Goal: Information Seeking & Learning: Learn about a topic

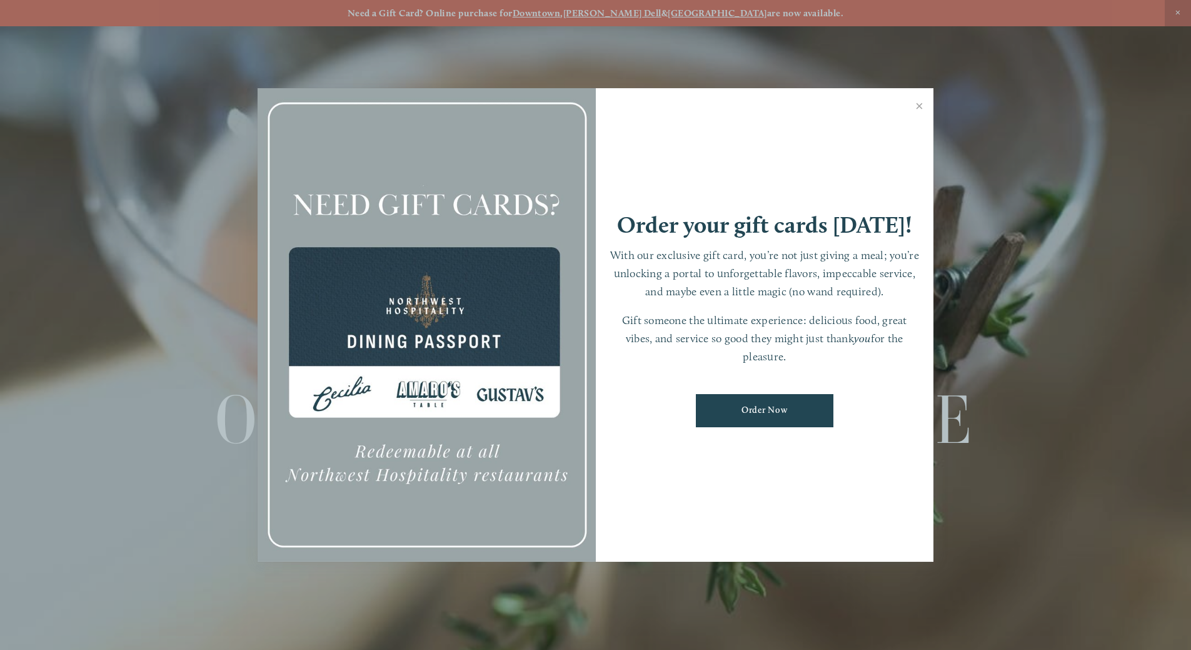
scroll to position [26, 0]
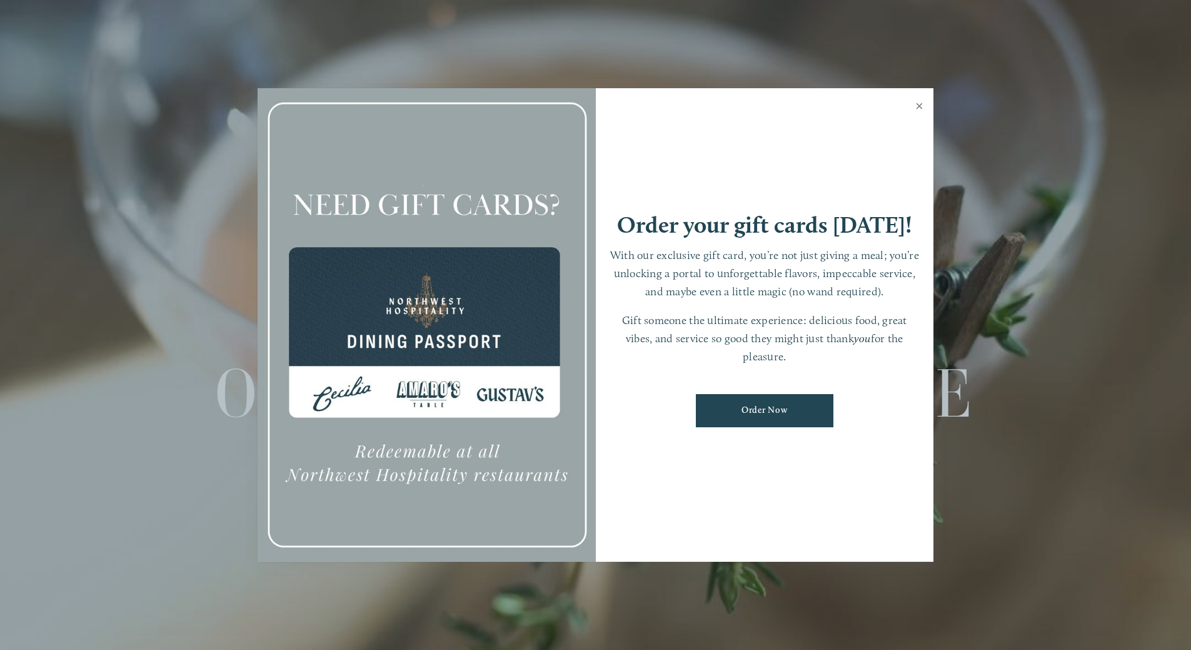
click at [916, 104] on link "Close" at bounding box center [919, 107] width 24 height 35
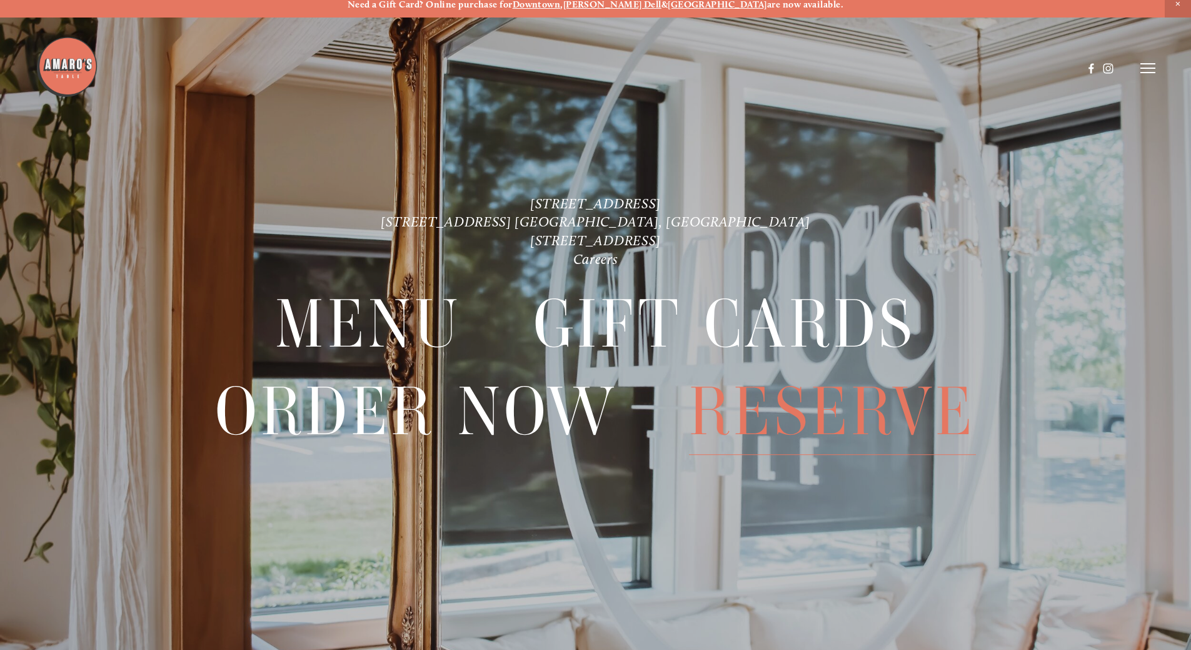
scroll to position [0, 0]
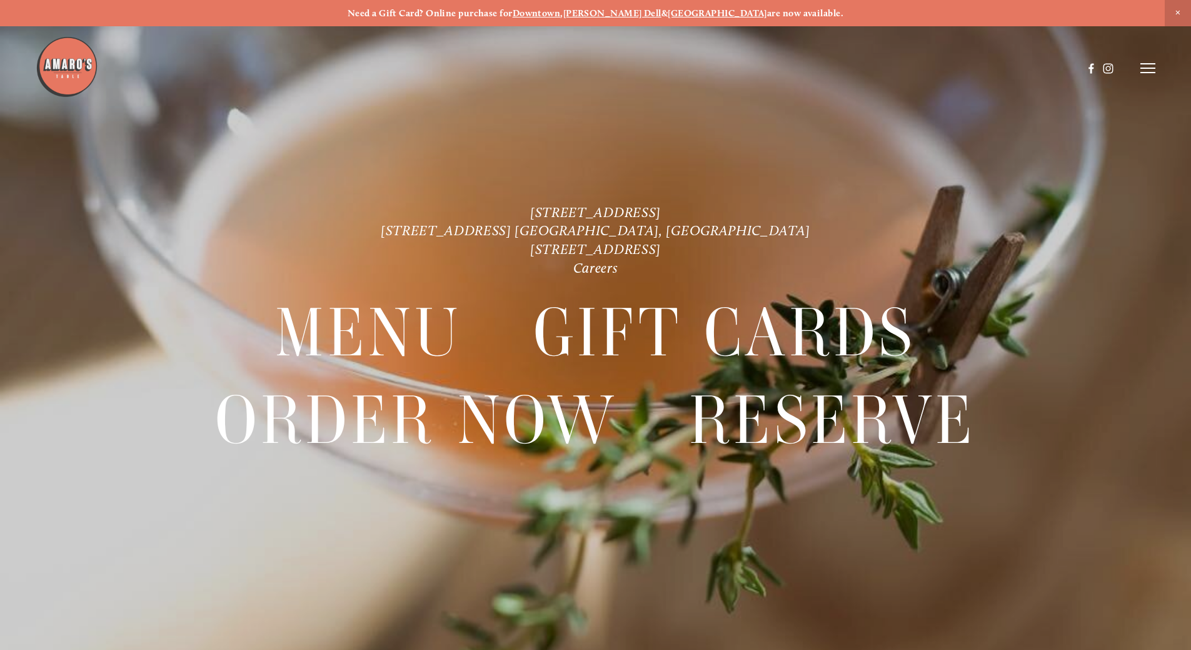
click at [1146, 71] on icon at bounding box center [1148, 68] width 15 height 11
click at [876, 73] on span "Menu" at bounding box center [886, 68] width 26 height 12
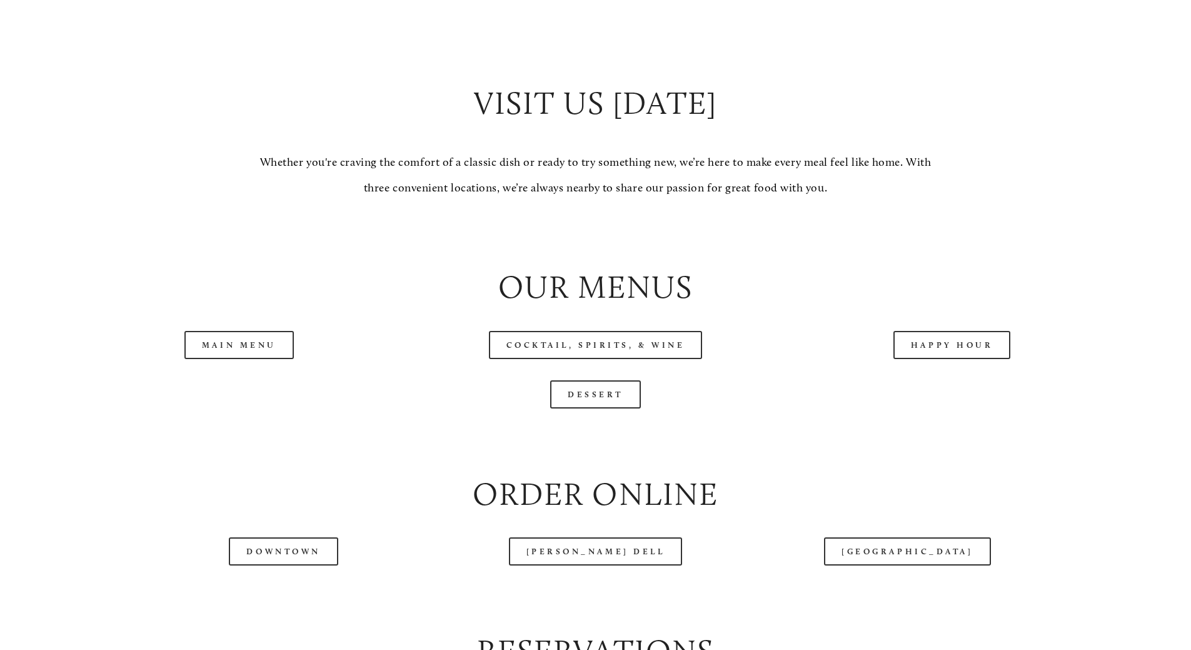
scroll to position [1334, 0]
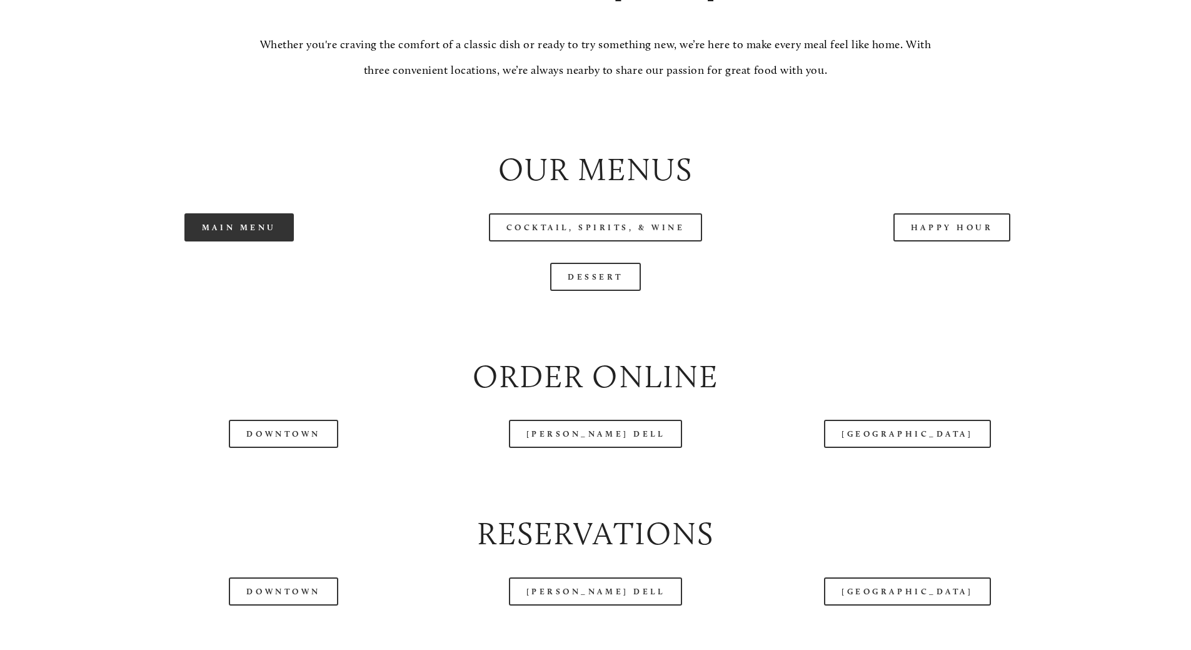
click at [237, 241] on link "Main Menu" at bounding box center [238, 227] width 109 height 28
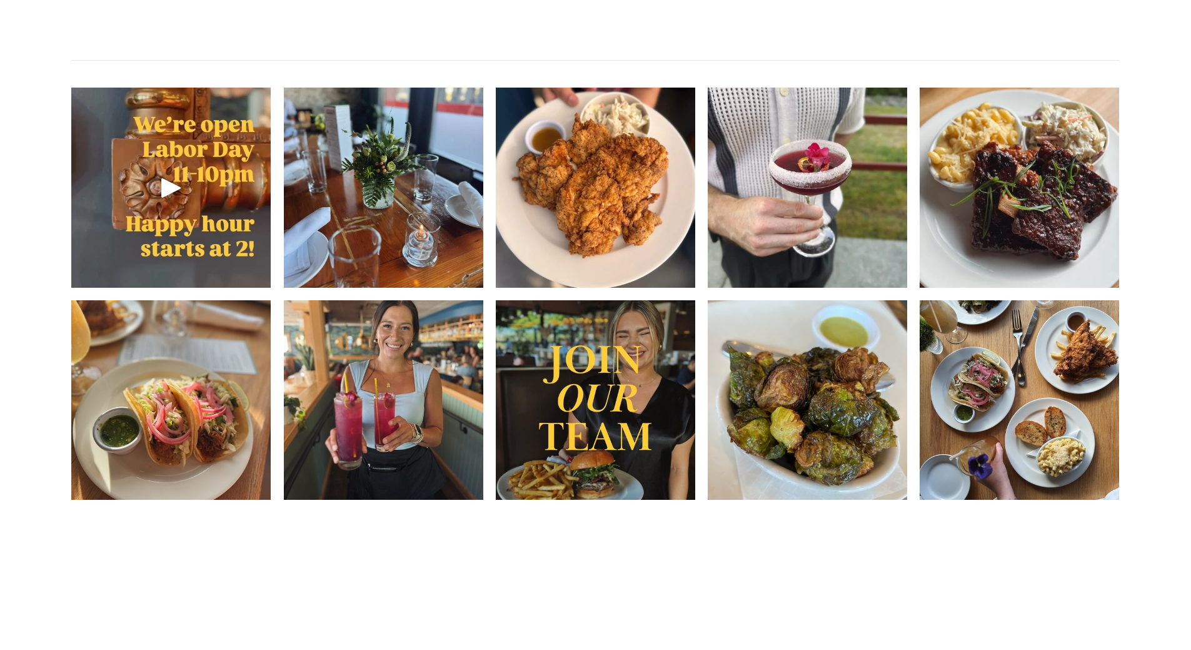
scroll to position [2001, 0]
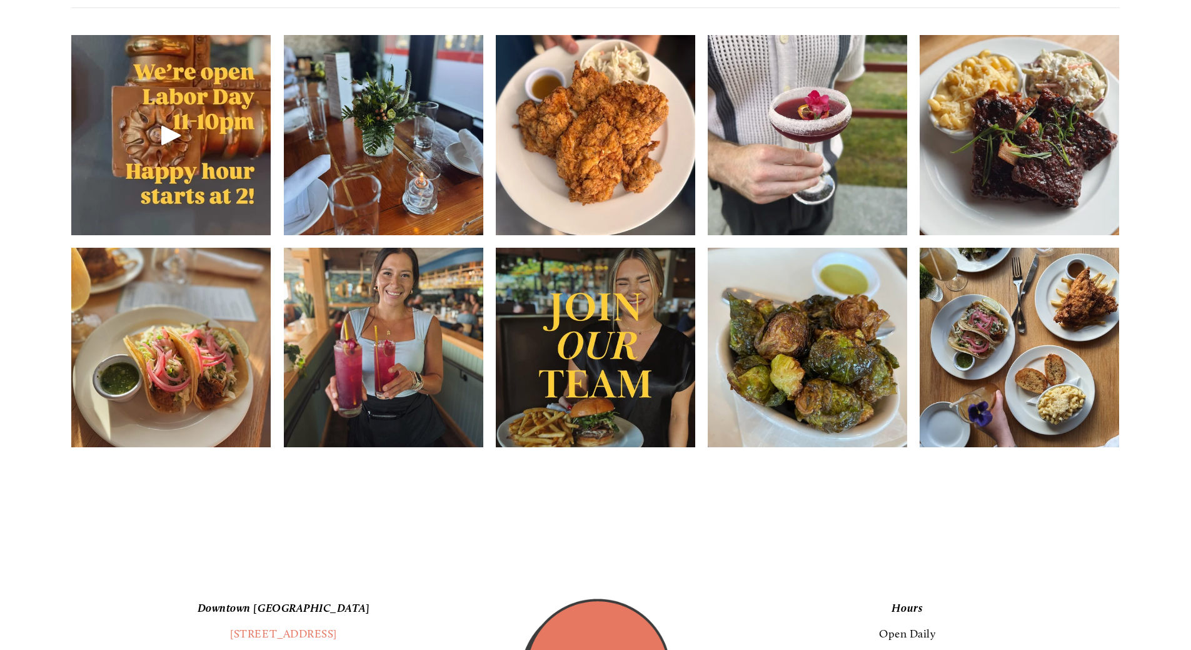
click at [438, 402] on img at bounding box center [384, 348] width 200 height 250
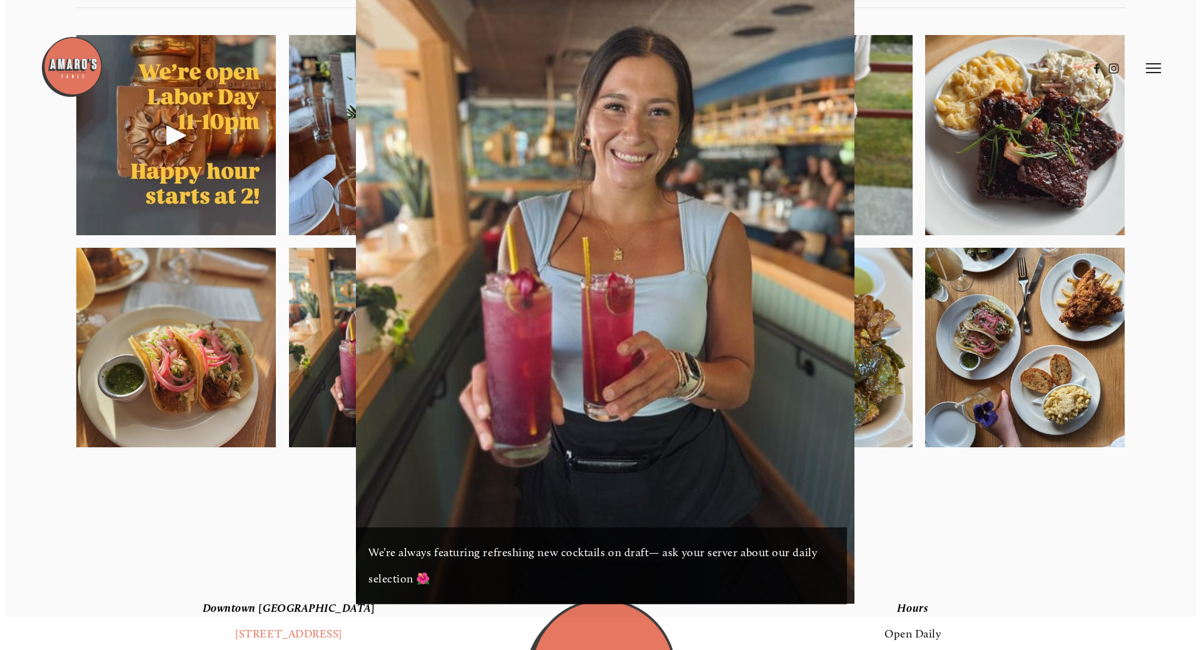
scroll to position [1968, 0]
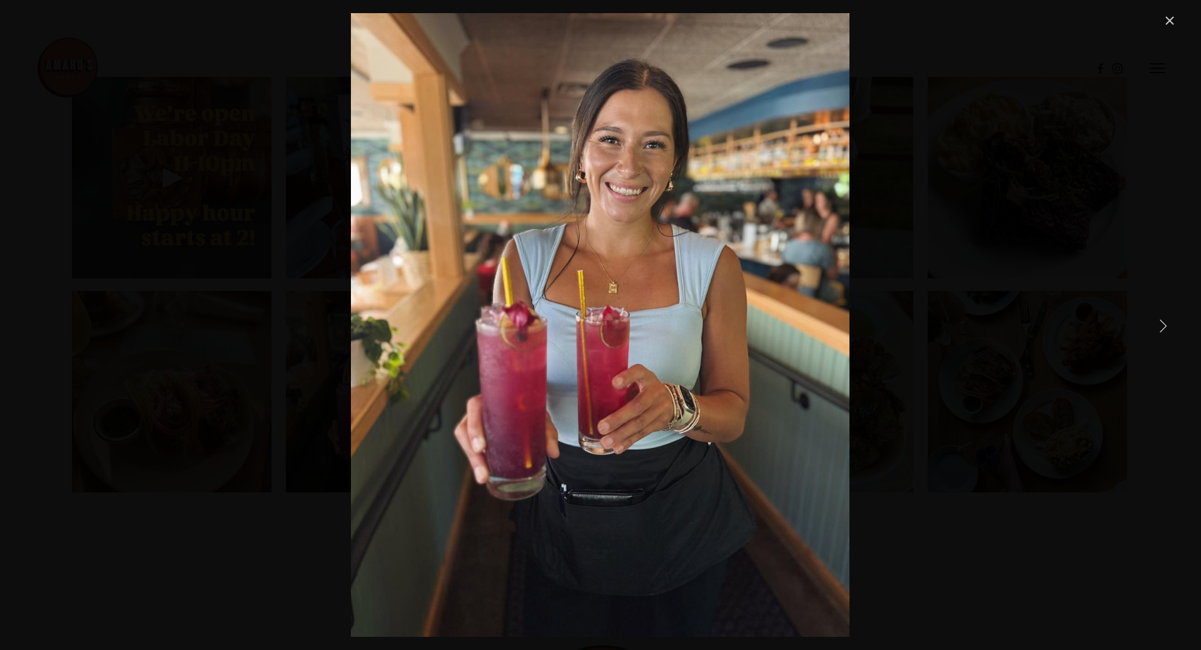
click at [965, 294] on div "We’re always featuring refreshing new cocktails on draft— ask your server about…" at bounding box center [600, 325] width 1153 height 624
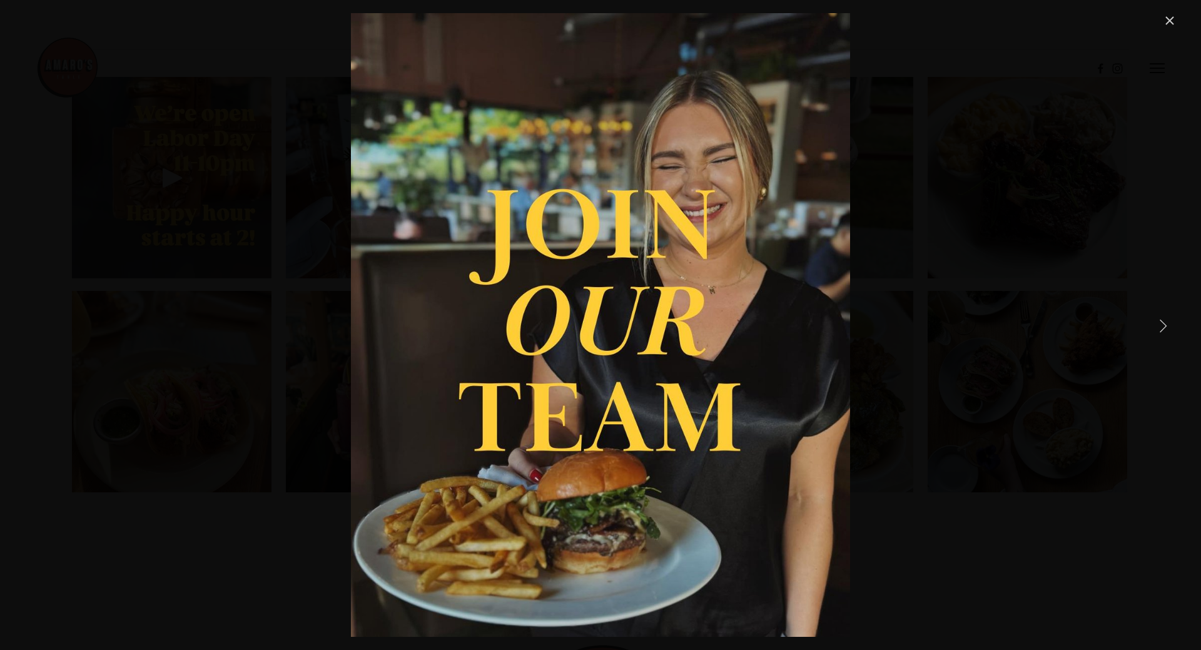
click at [1168, 14] on link "Close" at bounding box center [1169, 20] width 15 height 15
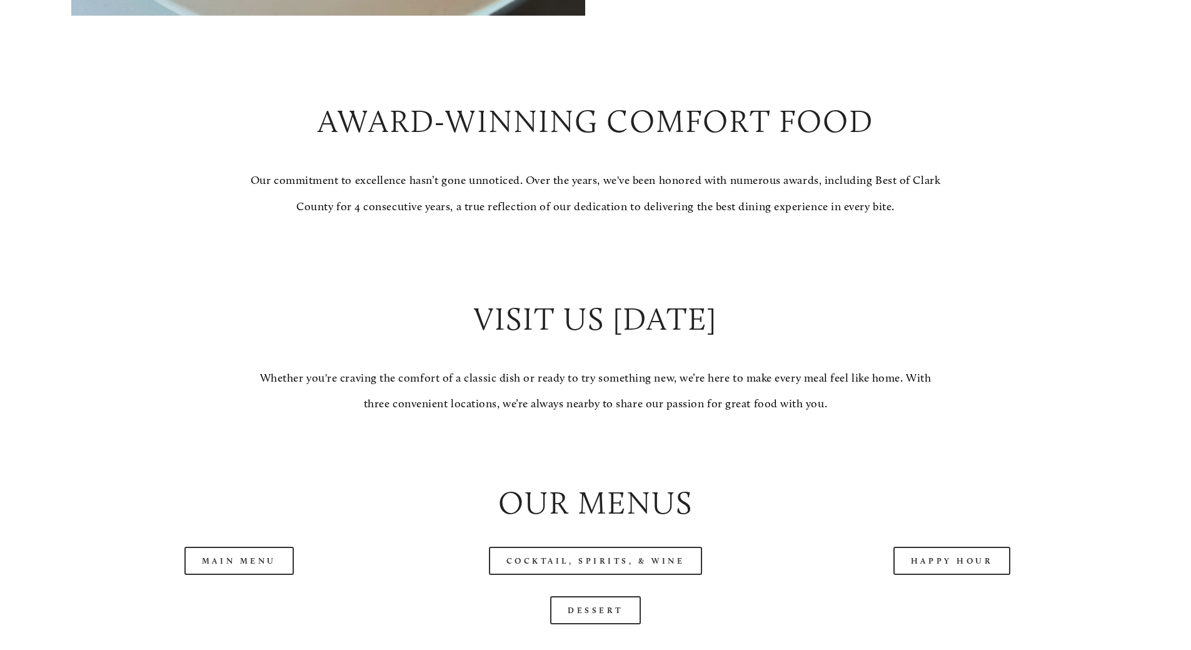
scroll to position [1168, 0]
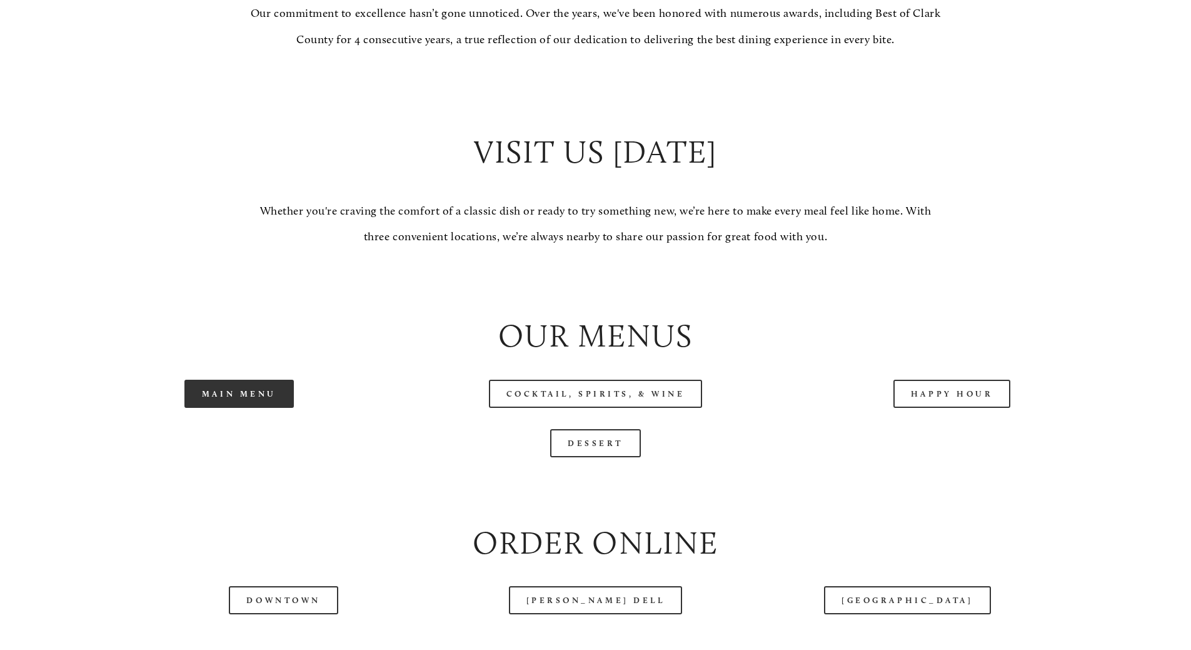
click at [227, 408] on link "Main Menu" at bounding box center [238, 394] width 109 height 28
